Goal: Information Seeking & Learning: Learn about a topic

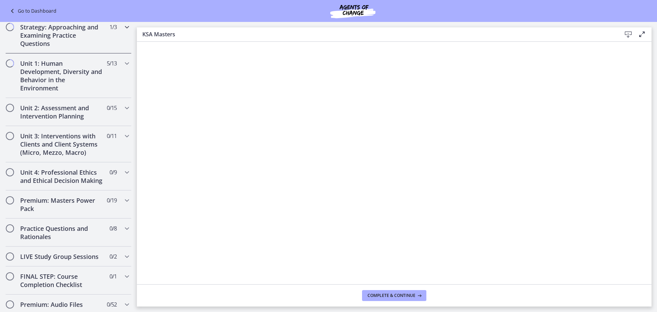
scroll to position [377, 0]
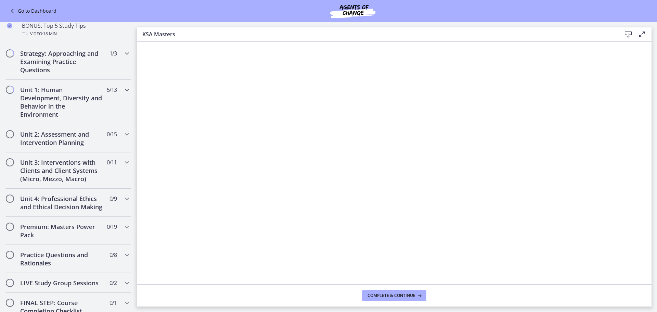
click at [63, 98] on h2 "Unit 1: Human Development, Diversity and Behavior in the Environment" at bounding box center [62, 102] width 84 height 33
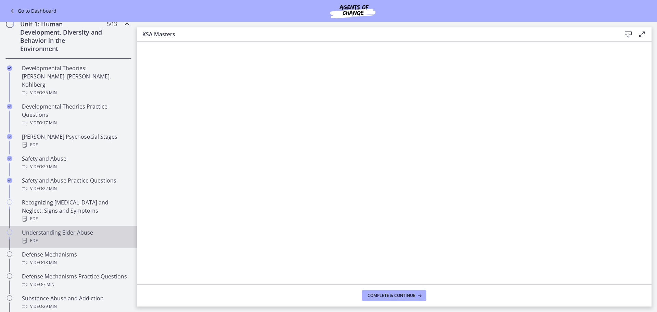
scroll to position [205, 0]
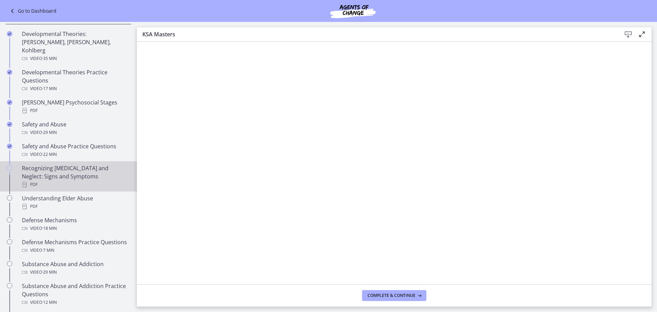
drag, startPoint x: 45, startPoint y: 164, endPoint x: 51, endPoint y: 163, distance: 6.2
click at [45, 164] on div "Recognizing [MEDICAL_DATA] and Neglect: Signs and Symptoms PDF" at bounding box center [75, 176] width 107 height 25
click at [626, 31] on icon at bounding box center [628, 34] width 8 height 8
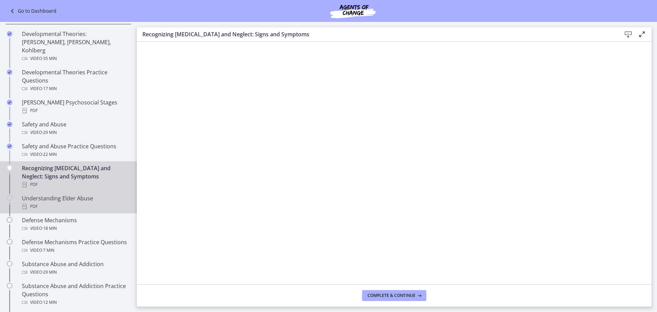
click at [64, 202] on div "PDF" at bounding box center [75, 206] width 107 height 8
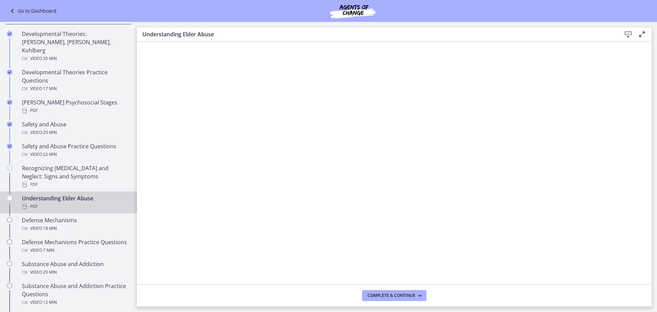
click at [628, 34] on icon at bounding box center [628, 34] width 8 height 8
click at [401, 298] on span "Complete & continue" at bounding box center [392, 295] width 48 height 5
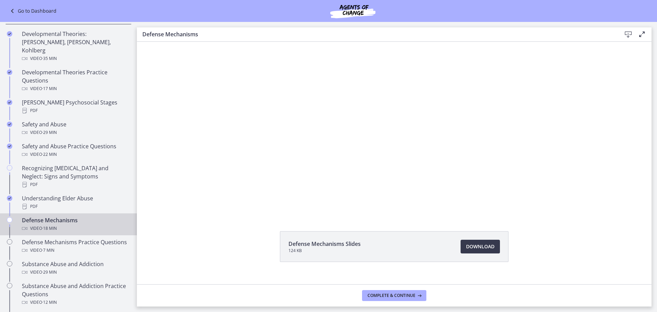
scroll to position [29, 0]
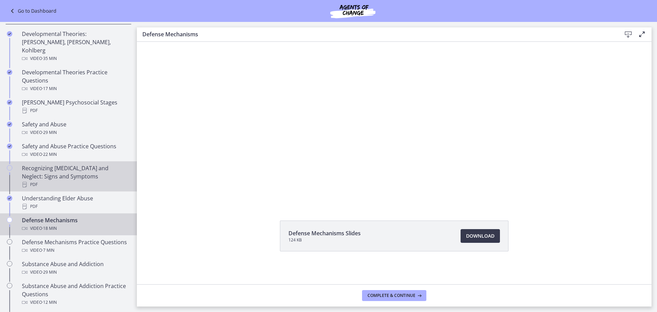
click at [58, 164] on div "Recognizing [MEDICAL_DATA] and Neglect: Signs and Symptoms PDF" at bounding box center [75, 176] width 107 height 25
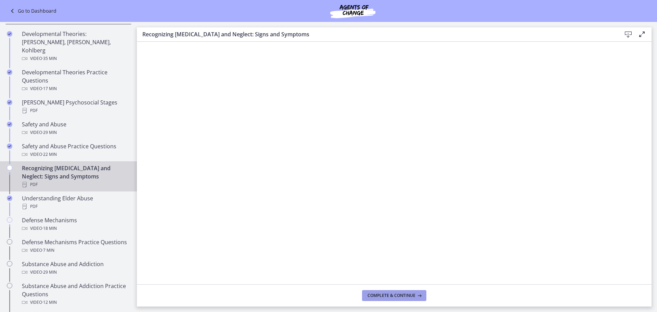
click at [395, 295] on span "Complete & continue" at bounding box center [392, 295] width 48 height 5
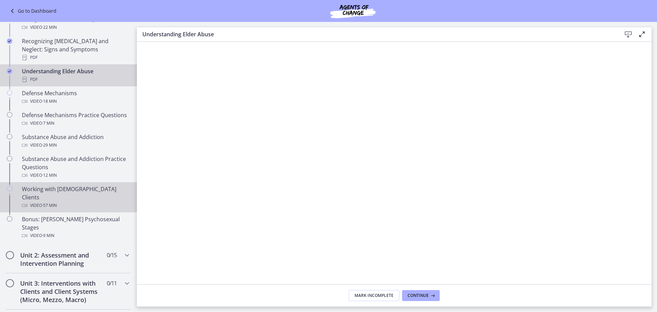
scroll to position [342, 0]
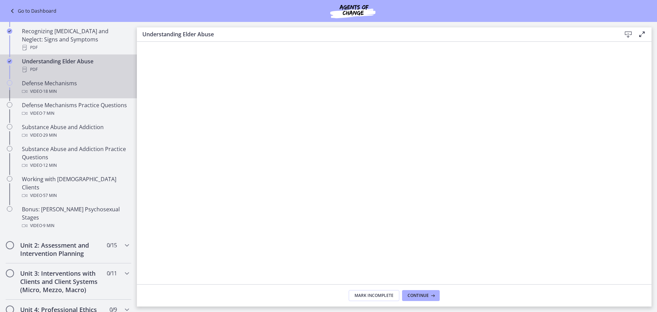
click at [59, 87] on div "Video · 18 min" at bounding box center [75, 91] width 107 height 8
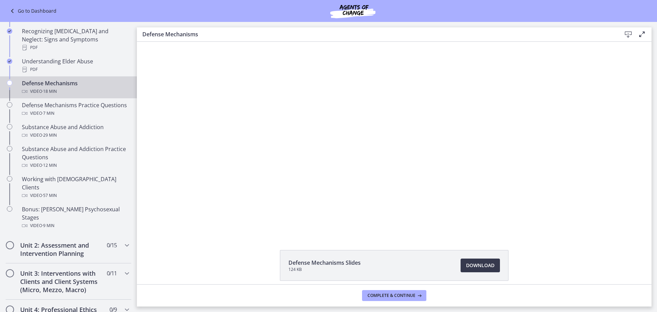
click at [371, 220] on div "Click for sound @keyframes VOLUME_SMALL_WAVE_FLASH { 0% { opacity: 0; } 33% { o…" at bounding box center [394, 138] width 342 height 192
click at [479, 265] on span "Download Opens in a new window" at bounding box center [480, 265] width 28 height 8
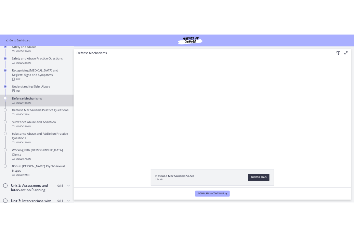
scroll to position [309, 0]
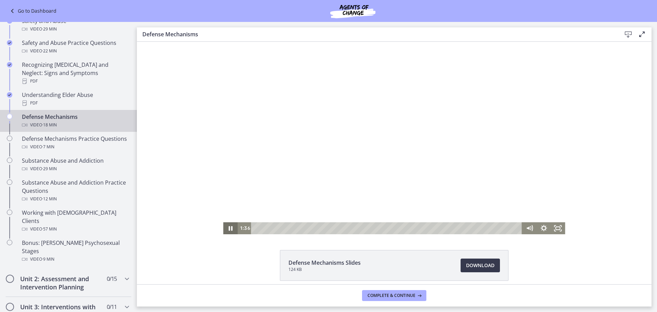
drag, startPoint x: 229, startPoint y: 227, endPoint x: 257, endPoint y: 205, distance: 35.8
click at [230, 227] on icon "Pause" at bounding box center [231, 228] width 4 height 4
click at [226, 228] on icon "Play Video" at bounding box center [231, 228] width 14 height 12
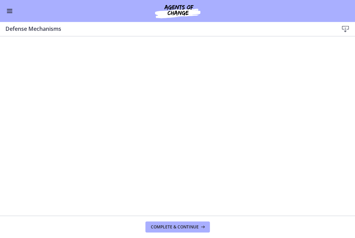
scroll to position [307, 0]
click at [248, 134] on div at bounding box center [177, 132] width 342 height 192
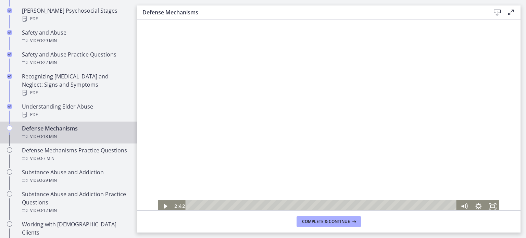
scroll to position [308, 0]
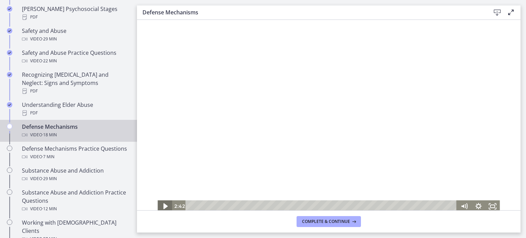
click at [160, 205] on icon "Play Video" at bounding box center [165, 206] width 17 height 14
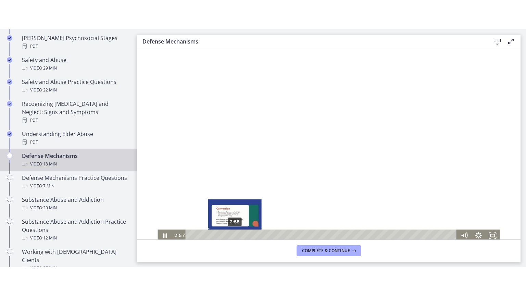
scroll to position [2, 0]
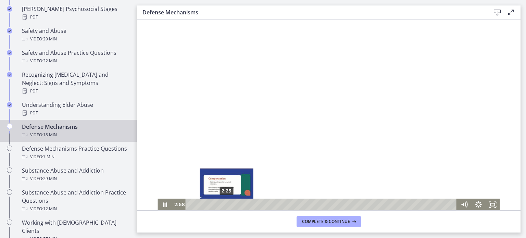
click at [224, 205] on div "2:25" at bounding box center [322, 205] width 263 height 12
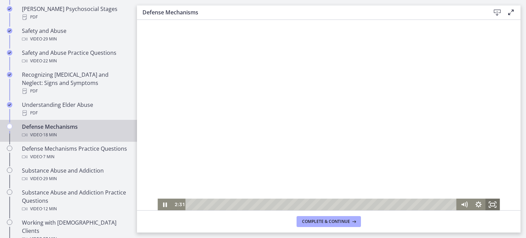
drag, startPoint x: 490, startPoint y: 204, endPoint x: 626, endPoint y: 264, distance: 149.5
click at [490, 204] on icon "Fullscreen" at bounding box center [492, 205] width 14 height 12
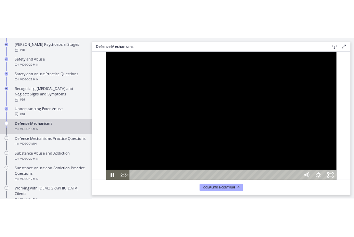
scroll to position [0, 0]
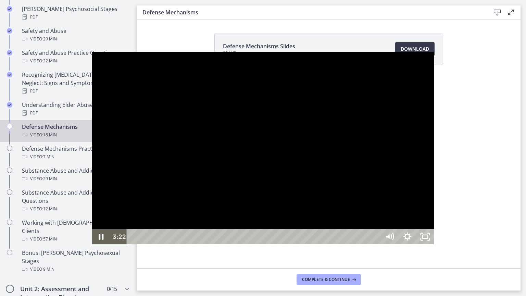
click at [434, 160] on div at bounding box center [263, 148] width 342 height 192
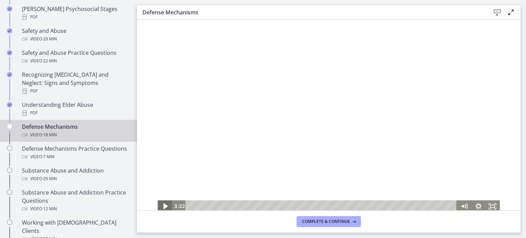
click at [160, 204] on icon "Play Video" at bounding box center [165, 206] width 17 height 14
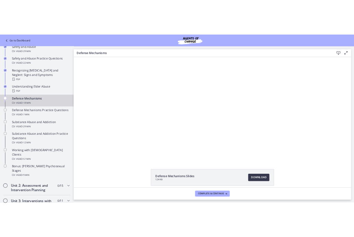
scroll to position [309, 0]
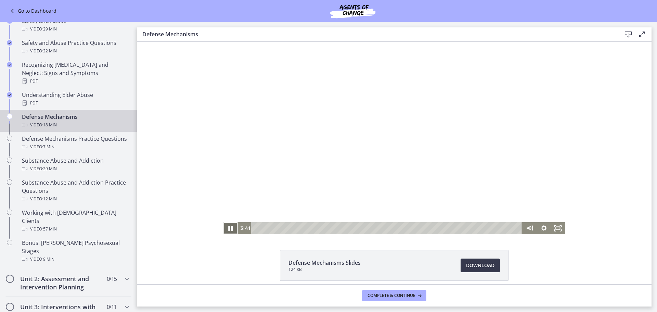
click at [229, 230] on icon "Pause" at bounding box center [230, 228] width 5 height 5
click at [231, 229] on icon "Play Video" at bounding box center [231, 228] width 14 height 12
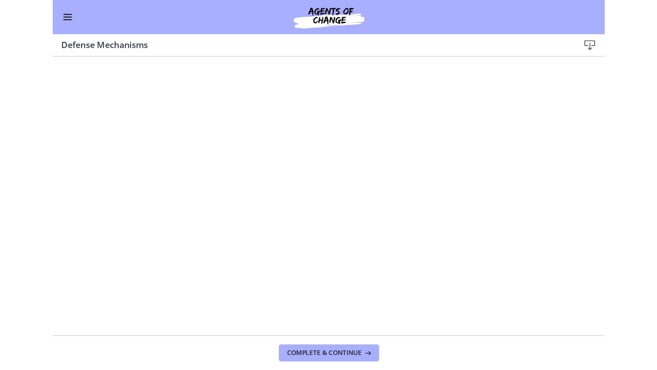
scroll to position [307, 0]
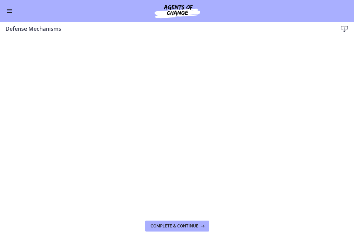
click at [38, 195] on div at bounding box center [177, 132] width 342 height 192
click at [25, 198] on div at bounding box center [177, 132] width 342 height 192
click at [177, 127] on div at bounding box center [177, 132] width 342 height 192
click at [21, 196] on div at bounding box center [177, 132] width 342 height 192
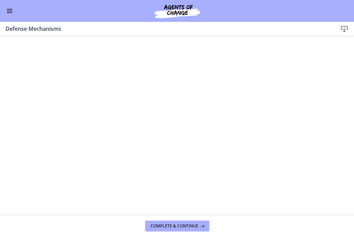
drag, startPoint x: 74, startPoint y: 118, endPoint x: 150, endPoint y: 118, distance: 76.3
click at [150, 118] on div at bounding box center [177, 132] width 342 height 192
click at [71, 124] on div at bounding box center [177, 132] width 342 height 192
click at [139, 187] on div at bounding box center [177, 132] width 342 height 192
drag, startPoint x: 49, startPoint y: 200, endPoint x: 47, endPoint y: 196, distance: 4.7
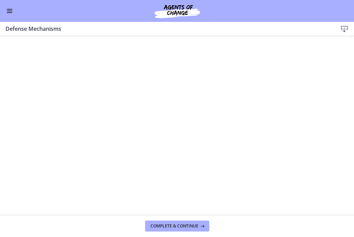
click at [49, 200] on div at bounding box center [177, 132] width 342 height 192
click at [150, 126] on div at bounding box center [177, 132] width 342 height 192
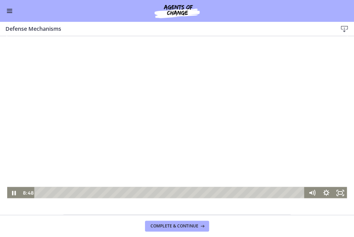
scroll to position [293, 0]
drag, startPoint x: 10, startPoint y: 192, endPoint x: 22, endPoint y: 180, distance: 16.9
click at [12, 192] on icon "Pause" at bounding box center [14, 193] width 4 height 4
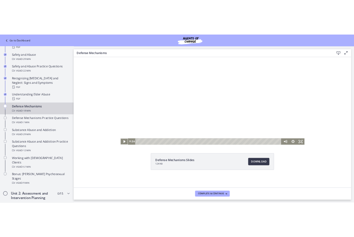
scroll to position [294, 0]
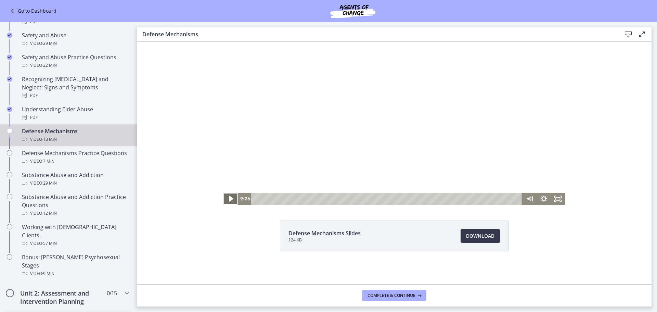
click at [229, 201] on icon "Play Video" at bounding box center [231, 198] width 17 height 14
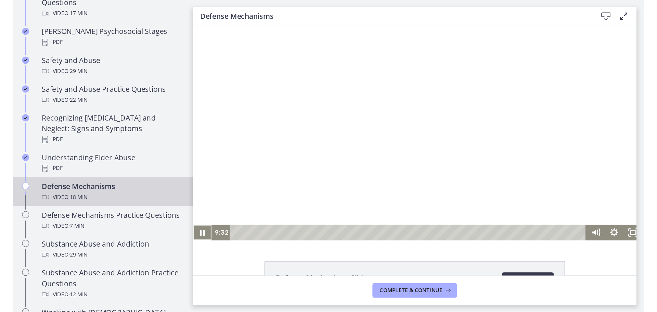
scroll to position [295, 0]
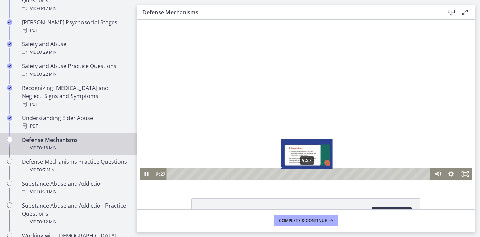
click at [305, 174] on div "9:27" at bounding box center [299, 174] width 255 height 12
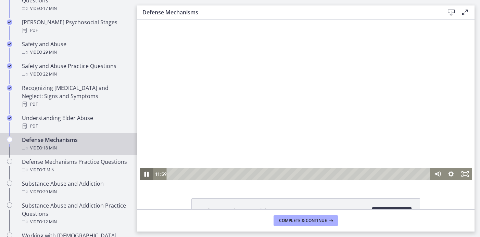
click at [144, 173] on icon "Pause" at bounding box center [146, 174] width 4 height 5
click at [144, 177] on icon "Play Video" at bounding box center [147, 174] width 14 height 12
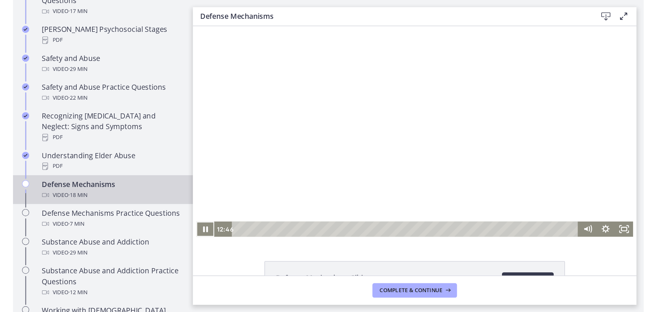
scroll to position [264, 0]
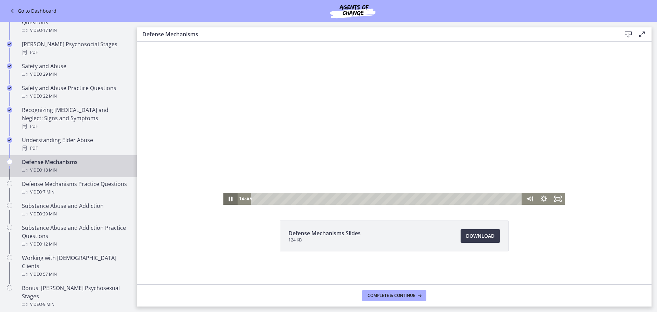
click at [228, 200] on icon "Pause" at bounding box center [230, 199] width 14 height 12
click at [229, 200] on icon "Play Video" at bounding box center [231, 198] width 4 height 5
drag, startPoint x: 227, startPoint y: 197, endPoint x: 256, endPoint y: 102, distance: 99.8
click at [228, 196] on icon "Pause" at bounding box center [230, 198] width 5 height 5
click at [226, 200] on icon "Play Video" at bounding box center [231, 199] width 14 height 12
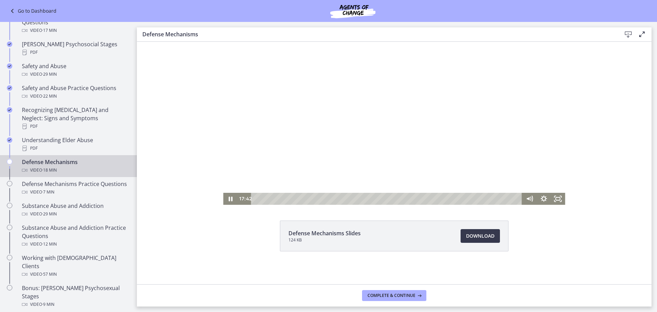
drag, startPoint x: 389, startPoint y: 112, endPoint x: 343, endPoint y: 106, distance: 46.5
click at [343, 106] on div at bounding box center [394, 108] width 342 height 192
click at [229, 198] on icon "Play Video" at bounding box center [231, 199] width 4 height 6
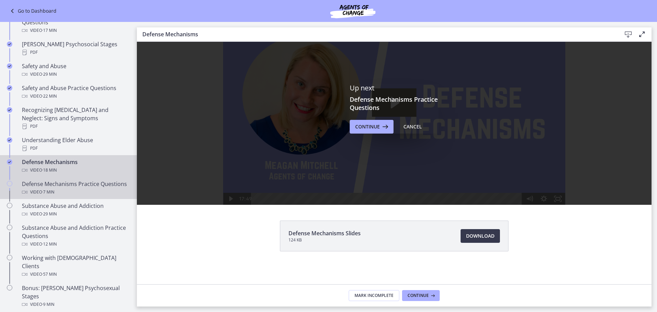
scroll to position [0, 0]
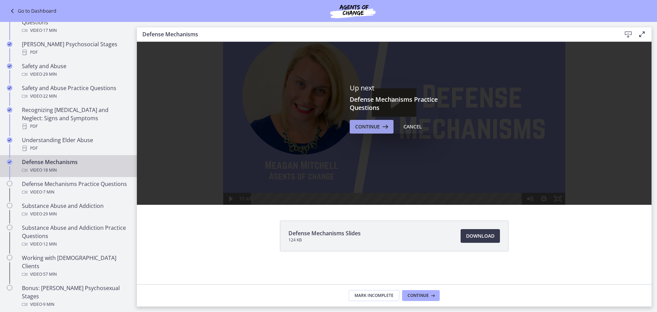
click at [381, 130] on icon at bounding box center [385, 127] width 10 height 8
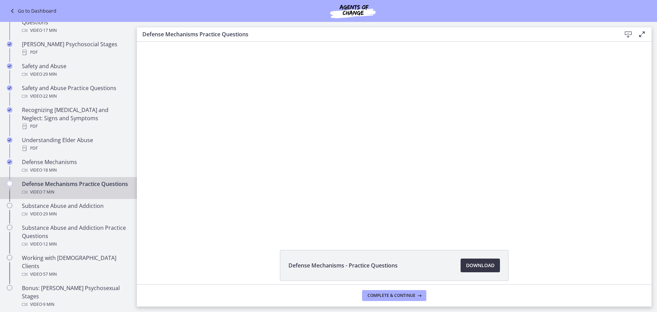
click at [482, 270] on link "Download Opens in a new window" at bounding box center [480, 265] width 39 height 14
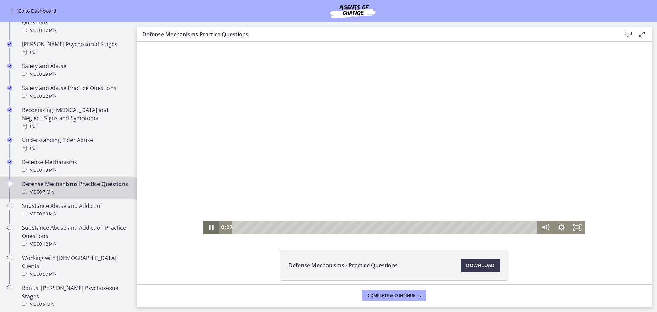
click at [209, 227] on icon "Pause" at bounding box center [211, 227] width 4 height 5
click at [210, 226] on icon "Play Video" at bounding box center [212, 227] width 5 height 7
click at [260, 226] on div "0:34" at bounding box center [386, 227] width 296 height 14
click at [266, 226] on div "0:43" at bounding box center [386, 227] width 296 height 14
click at [277, 226] on div "0:59" at bounding box center [386, 227] width 296 height 14
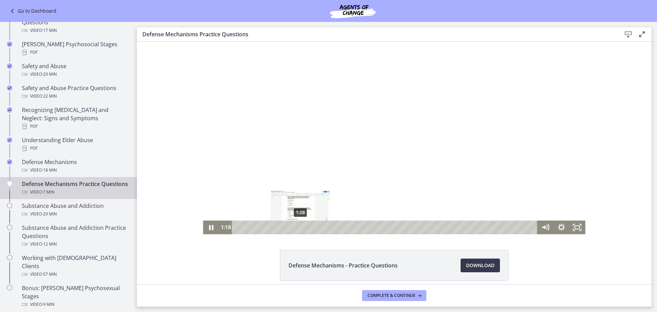
click at [298, 225] on div "1:28" at bounding box center [386, 227] width 296 height 14
click at [206, 226] on icon "Pause" at bounding box center [211, 227] width 19 height 16
click at [210, 226] on icon "Play Video" at bounding box center [212, 227] width 16 height 14
click at [308, 225] on div "1:43" at bounding box center [386, 227] width 296 height 14
click at [316, 226] on div "1:54" at bounding box center [386, 227] width 296 height 14
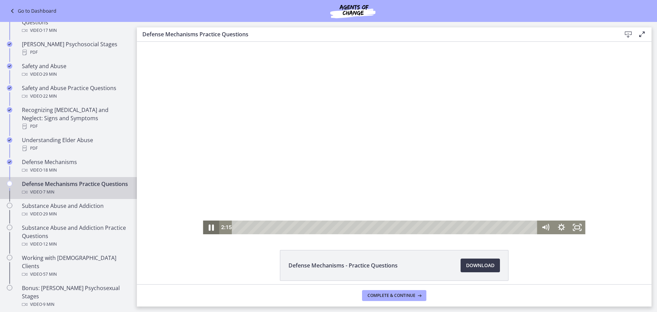
click at [210, 226] on icon "Pause" at bounding box center [211, 228] width 5 height 6
drag, startPoint x: 208, startPoint y: 227, endPoint x: 173, endPoint y: 224, distance: 35.0
click at [210, 227] on icon "Play Video" at bounding box center [212, 227] width 5 height 7
click at [209, 229] on icon "Pause" at bounding box center [211, 227] width 4 height 5
click at [367, 226] on div "3:05" at bounding box center [386, 227] width 296 height 14
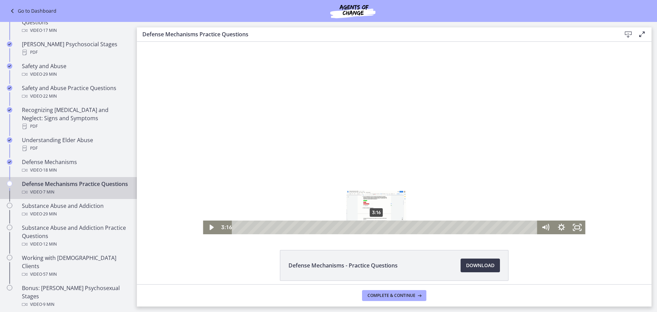
click at [374, 227] on div "3:16" at bounding box center [386, 227] width 296 height 14
click at [206, 225] on icon "Play Video" at bounding box center [211, 227] width 19 height 16
drag, startPoint x: 203, startPoint y: 222, endPoint x: 210, endPoint y: 226, distance: 8.6
click at [207, 224] on icon "Pause" at bounding box center [211, 227] width 19 height 16
click at [210, 228] on icon "Play Video" at bounding box center [212, 227] width 5 height 7
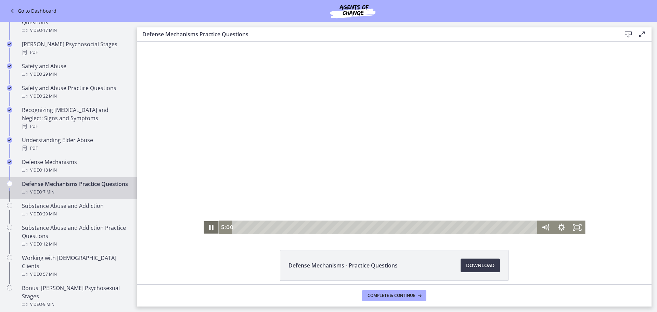
click at [209, 226] on icon "Pause" at bounding box center [211, 227] width 4 height 5
click at [211, 229] on icon "Play Video" at bounding box center [211, 227] width 19 height 16
click at [209, 226] on icon "Pause" at bounding box center [211, 227] width 16 height 14
click at [210, 226] on icon "Play Video" at bounding box center [212, 227] width 4 height 5
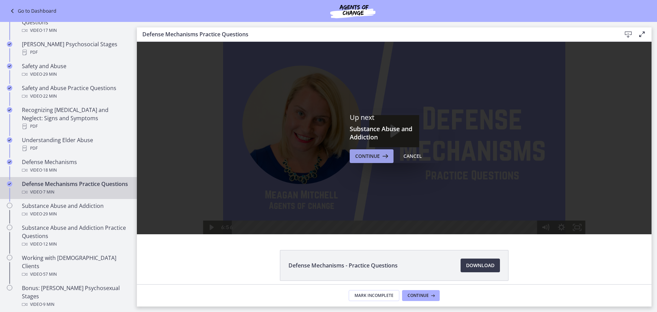
click at [360, 157] on span "Continue" at bounding box center [367, 156] width 25 height 8
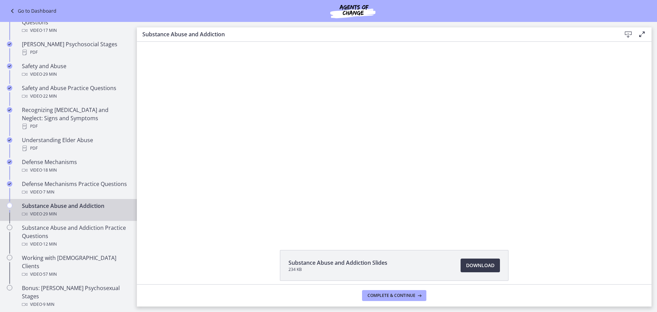
click at [51, 208] on div "Substance Abuse and Addiction Video · 29 min" at bounding box center [75, 210] width 107 height 16
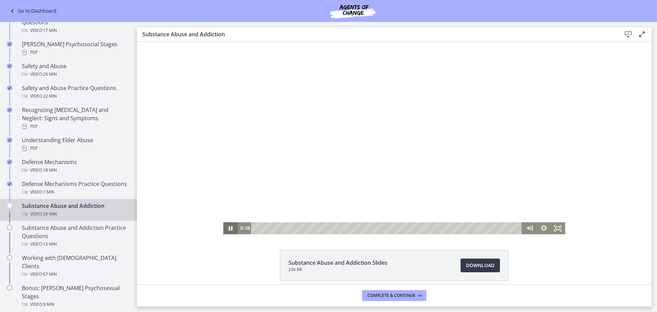
click at [229, 228] on icon "Pause" at bounding box center [231, 228] width 4 height 4
click at [229, 228] on icon "Play Video" at bounding box center [231, 228] width 4 height 6
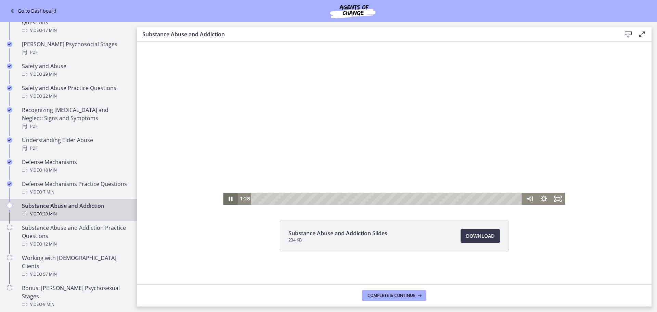
click at [227, 194] on icon "Pause" at bounding box center [230, 199] width 14 height 12
